Goal: Information Seeking & Learning: Learn about a topic

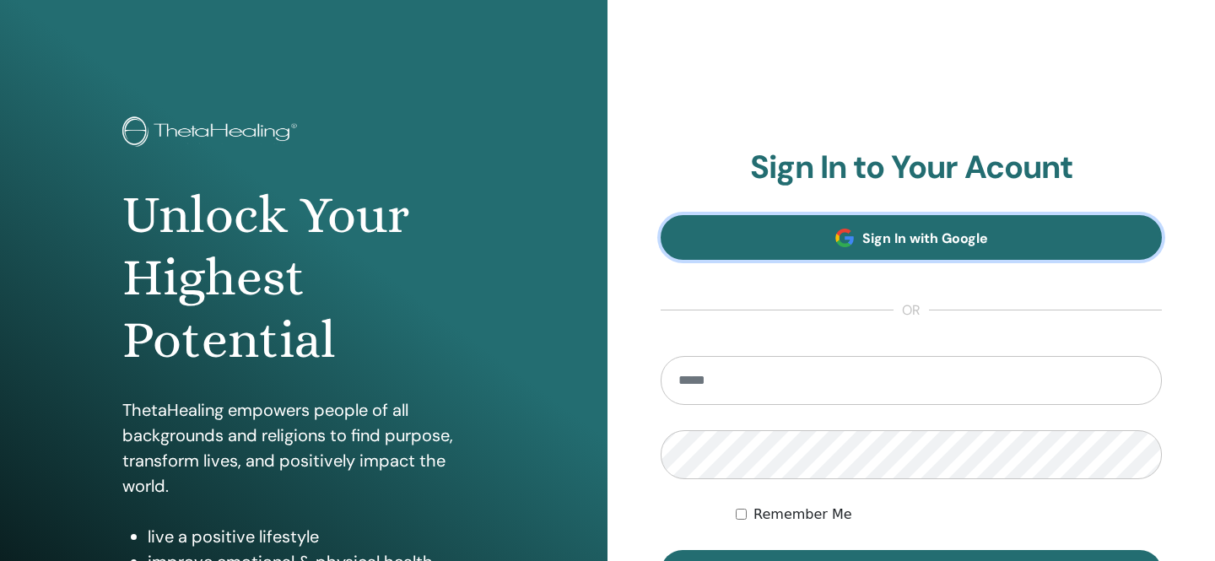
click at [899, 217] on link "Sign In with Google" at bounding box center [911, 237] width 501 height 45
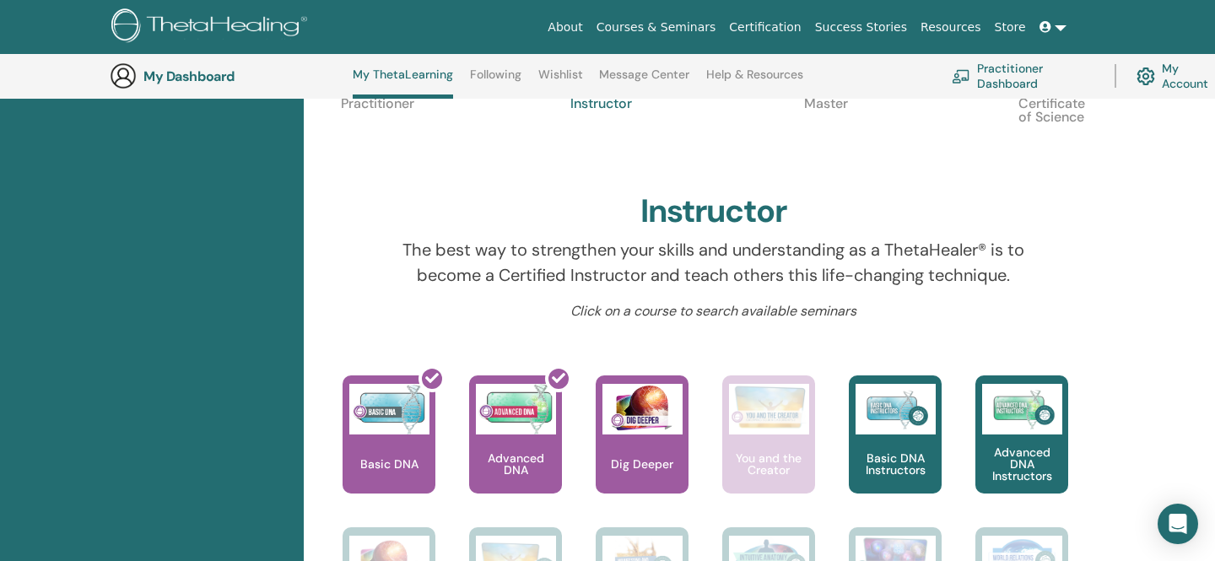
scroll to position [473, 0]
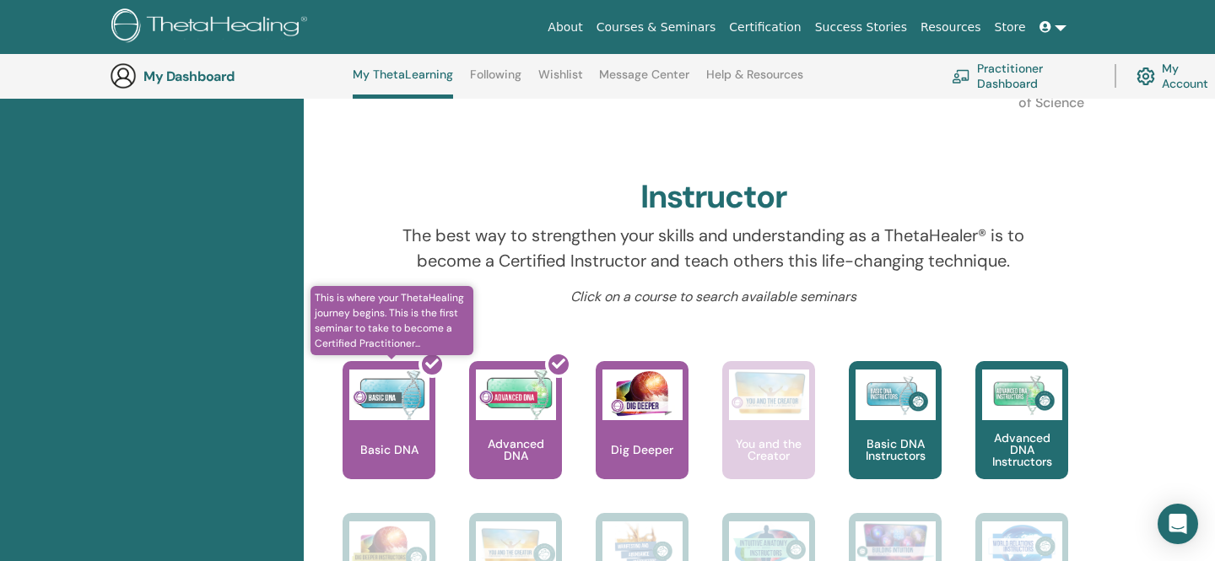
click at [381, 424] on div at bounding box center [399, 427] width 93 height 152
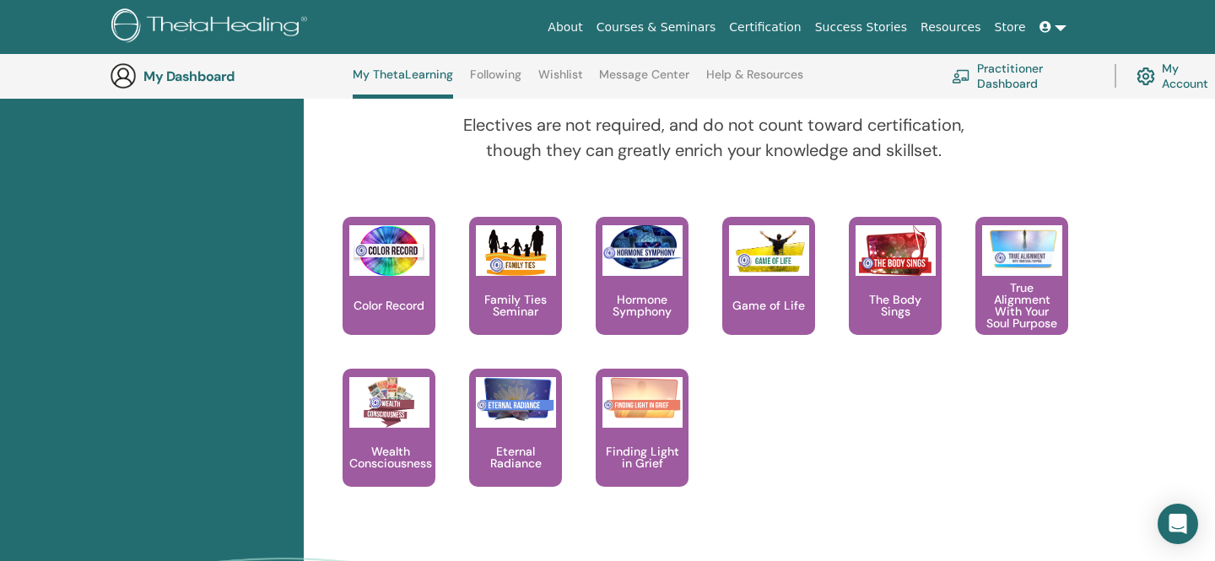
scroll to position [1564, 0]
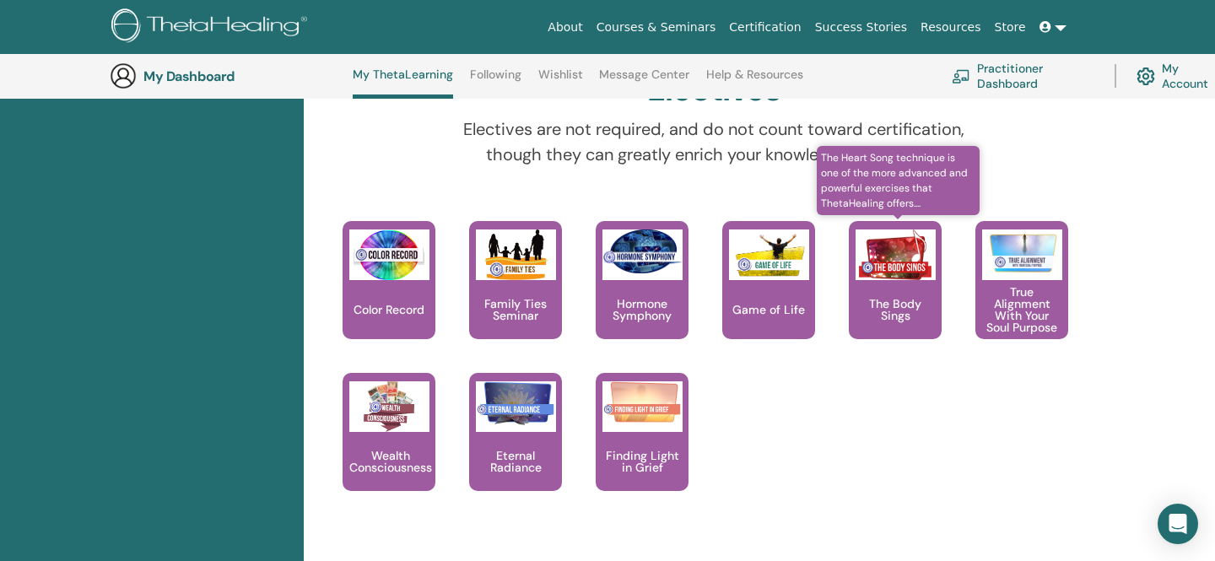
click at [897, 267] on img at bounding box center [896, 255] width 80 height 51
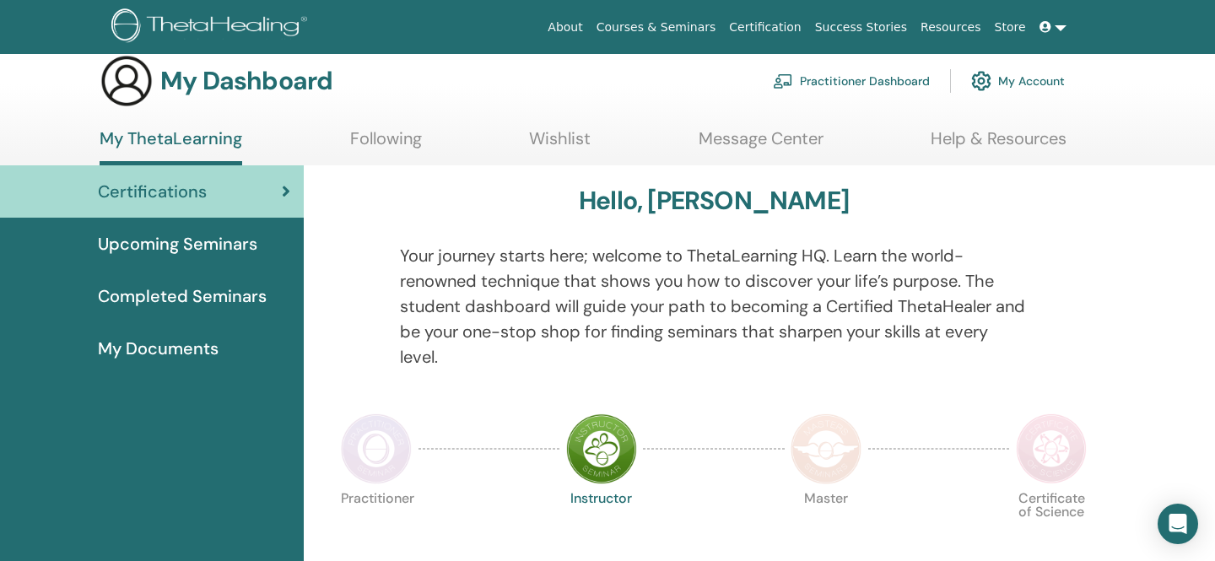
scroll to position [0, 0]
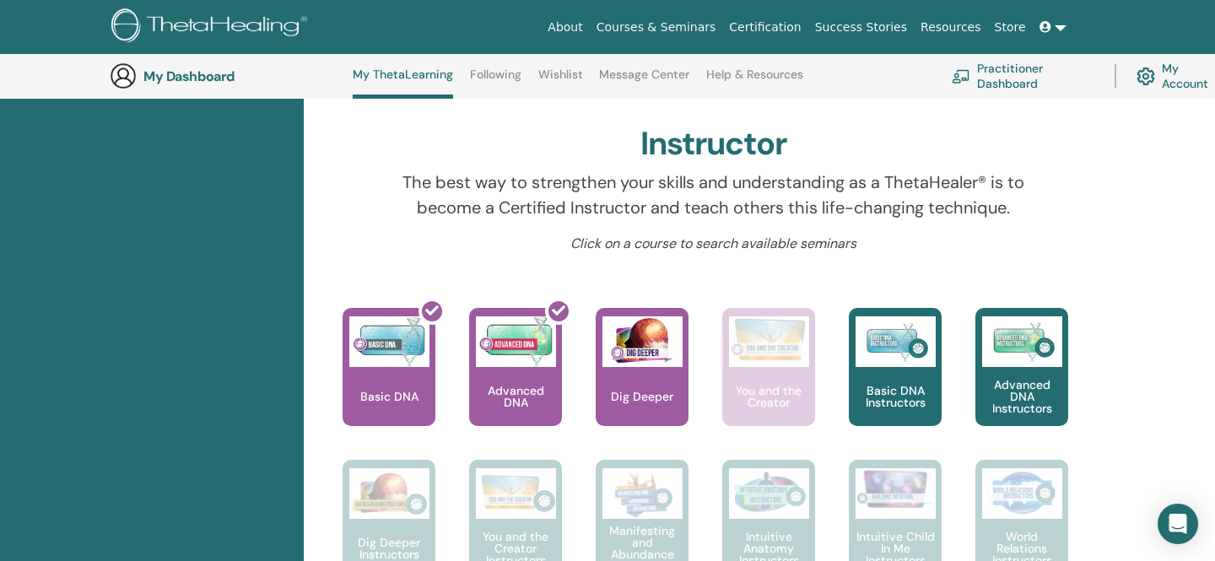
scroll to position [519, 0]
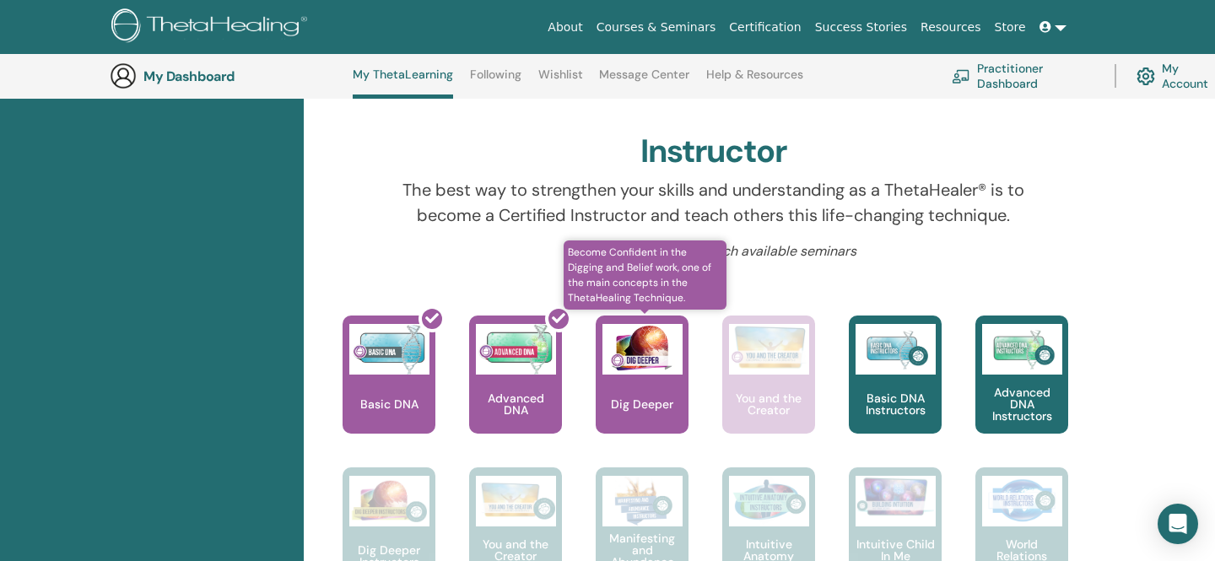
click at [646, 373] on img at bounding box center [642, 349] width 80 height 51
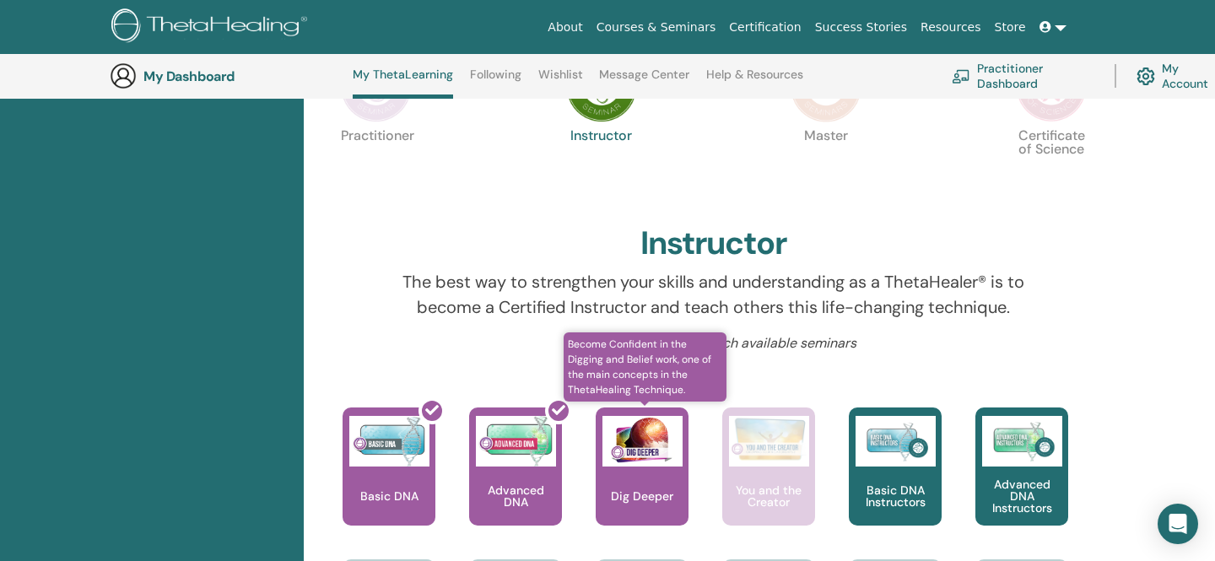
scroll to position [450, 0]
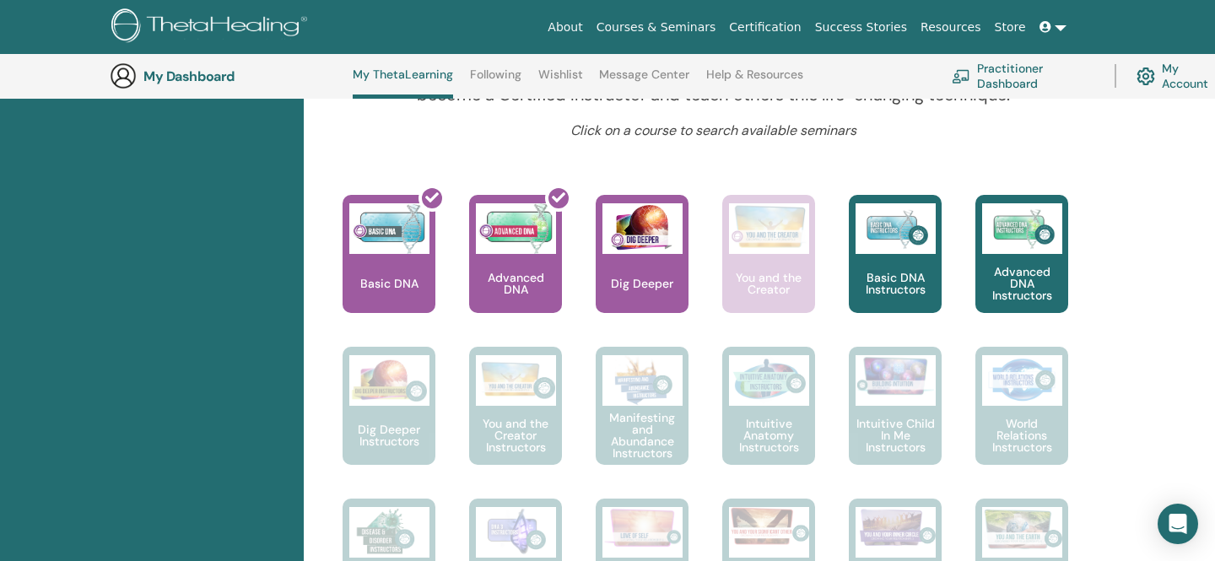
scroll to position [636, 0]
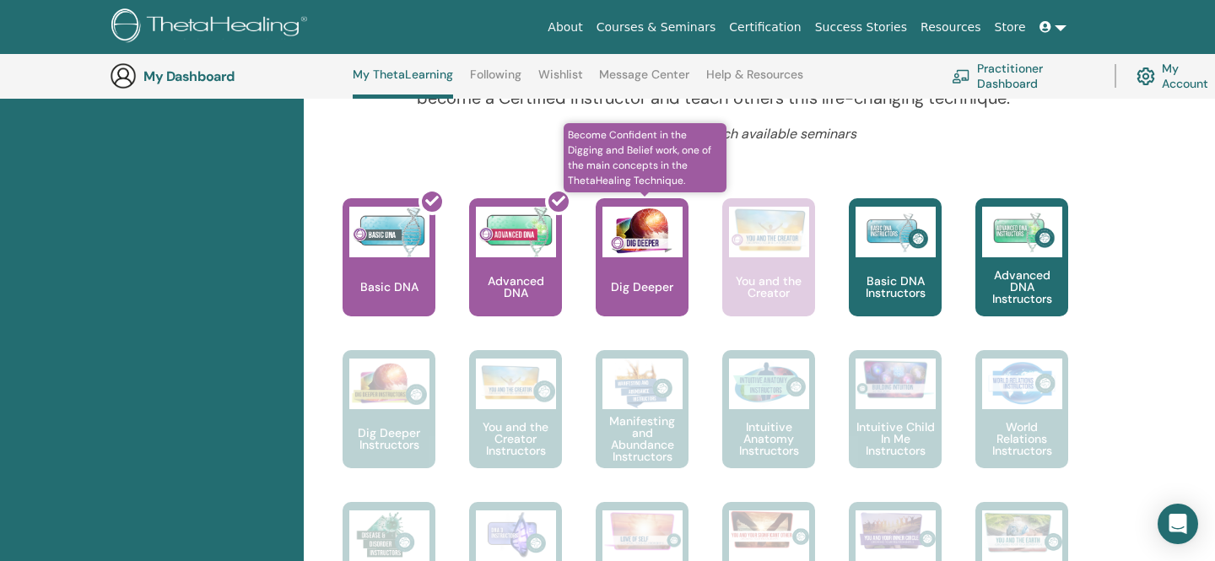
click at [652, 260] on div "Dig Deeper" at bounding box center [642, 257] width 93 height 118
